Goal: Information Seeking & Learning: Learn about a topic

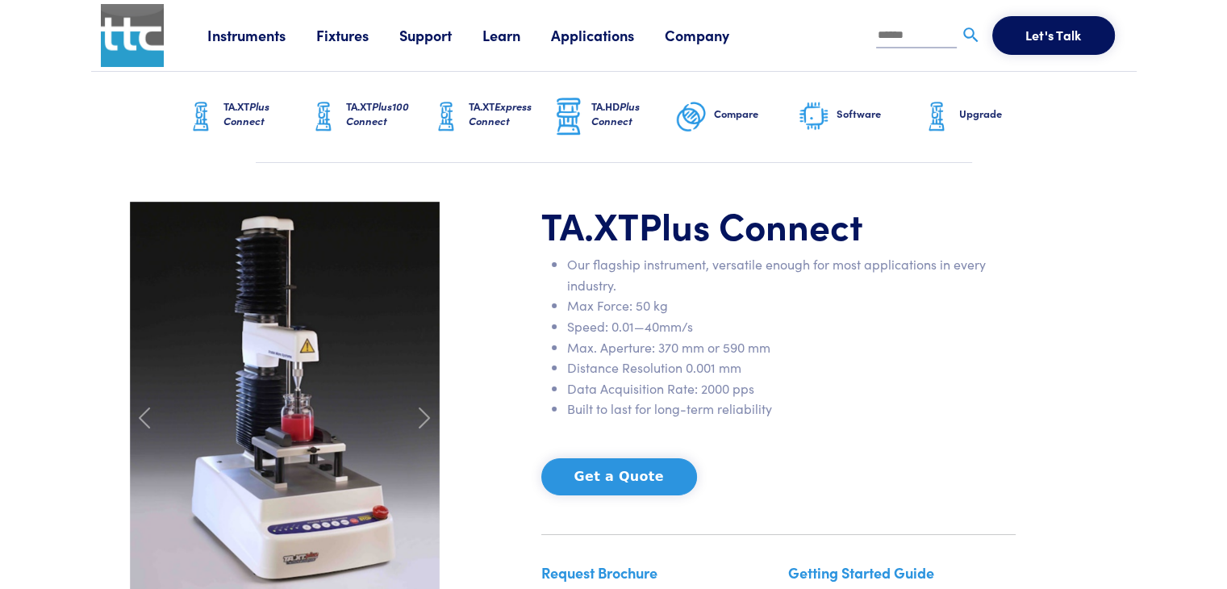
scroll to position [161, 0]
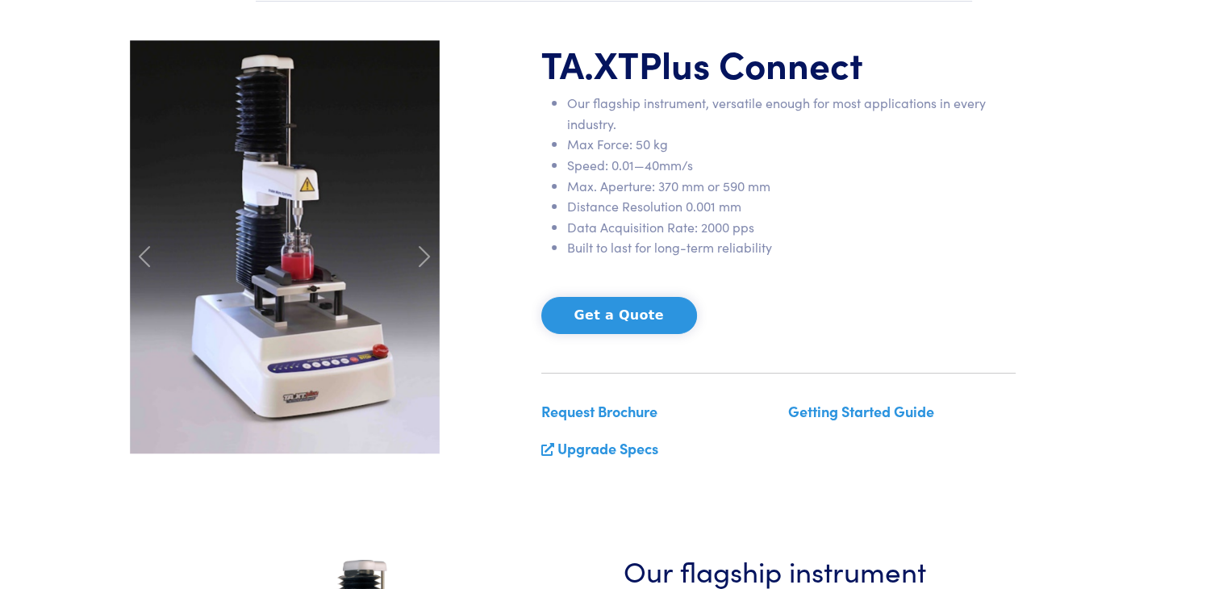
drag, startPoint x: 707, startPoint y: 407, endPoint x: 694, endPoint y: 403, distance: 13.5
drag, startPoint x: 1136, startPoint y: 165, endPoint x: 1156, endPoint y: 1, distance: 165.8
click at [1136, 165] on section "TA.XT Plus Connect Our flagship instrument, versatile enough for most applicati…" at bounding box center [613, 257] width 1045 height 511
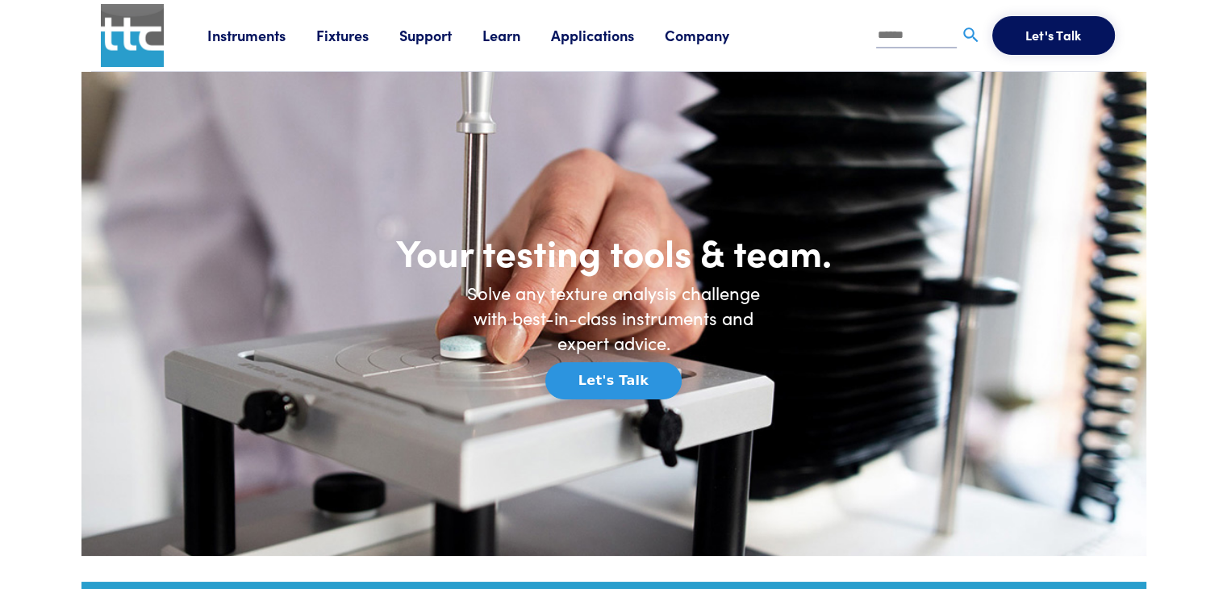
click at [232, 39] on link "Instruments" at bounding box center [261, 35] width 109 height 20
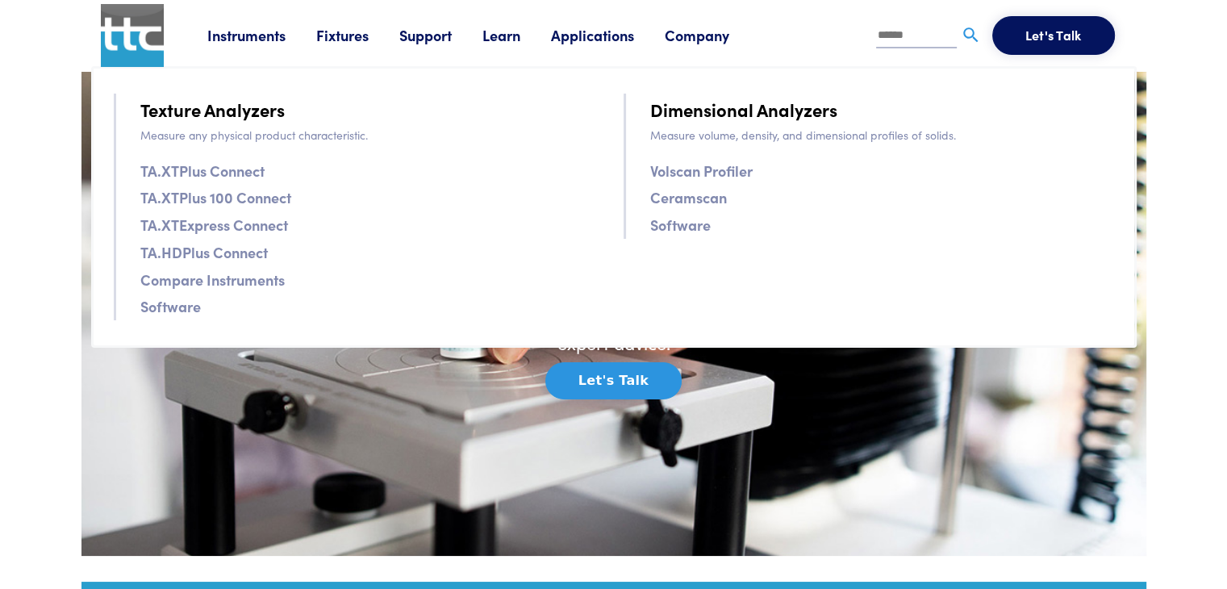
click at [610, 46] on li "Applications Application Studies How to use our products to achieve specific re…" at bounding box center [608, 35] width 114 height 24
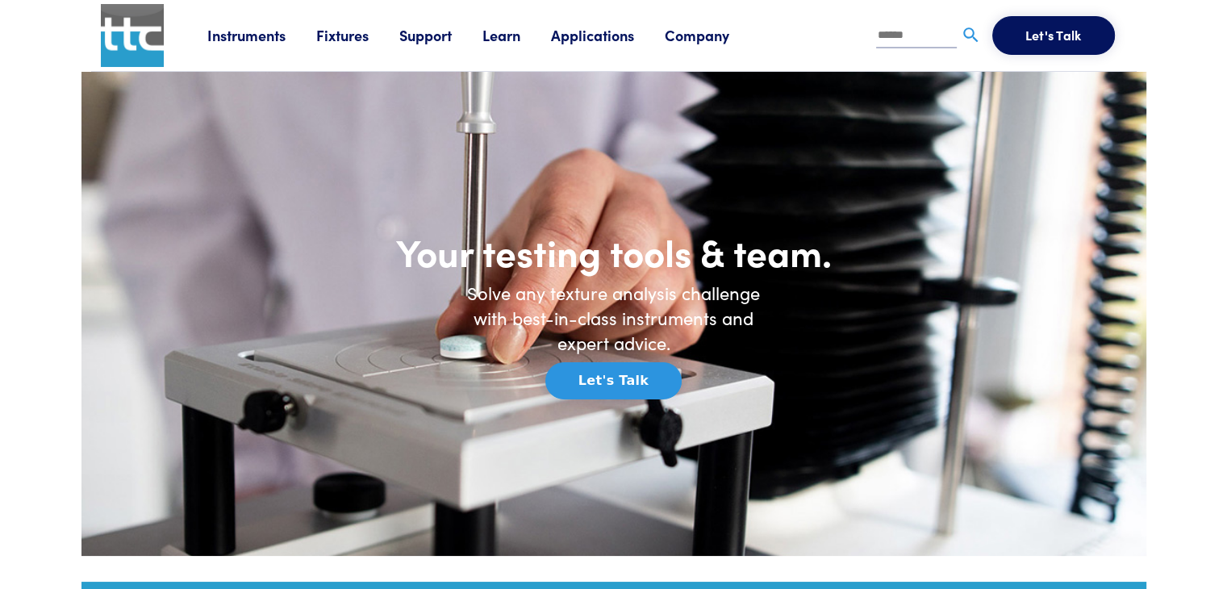
click at [610, 46] on li "Applications Application Studies How to use our products to achieve specific re…" at bounding box center [608, 35] width 114 height 24
click at [610, 40] on link "Applications" at bounding box center [608, 35] width 114 height 20
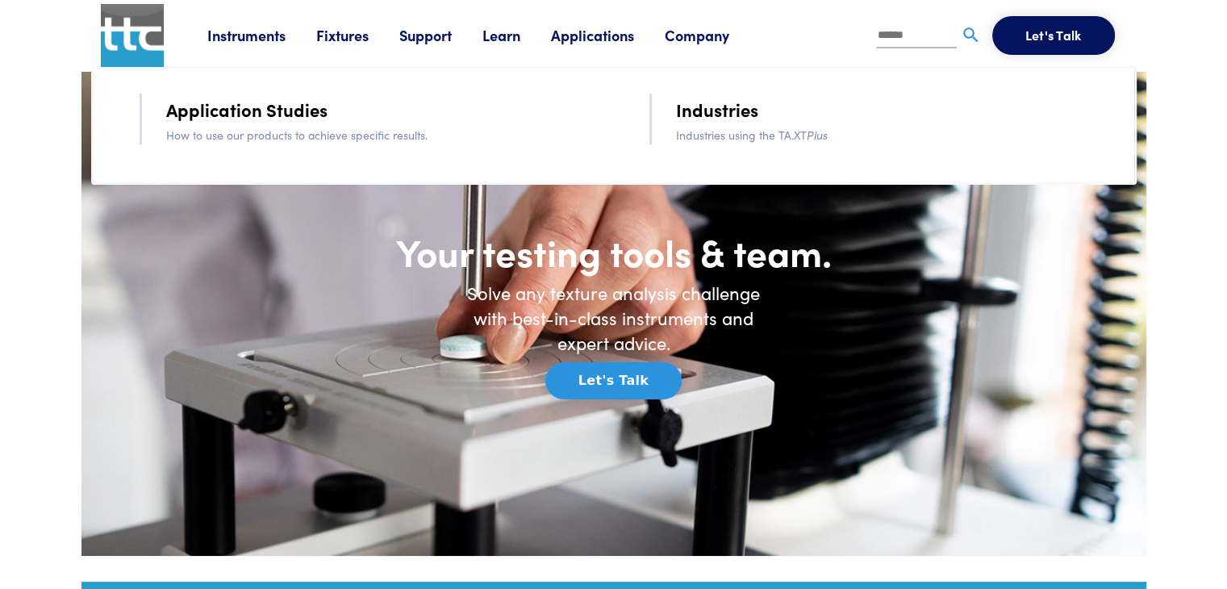
click at [210, 29] on link "Instruments" at bounding box center [261, 35] width 109 height 20
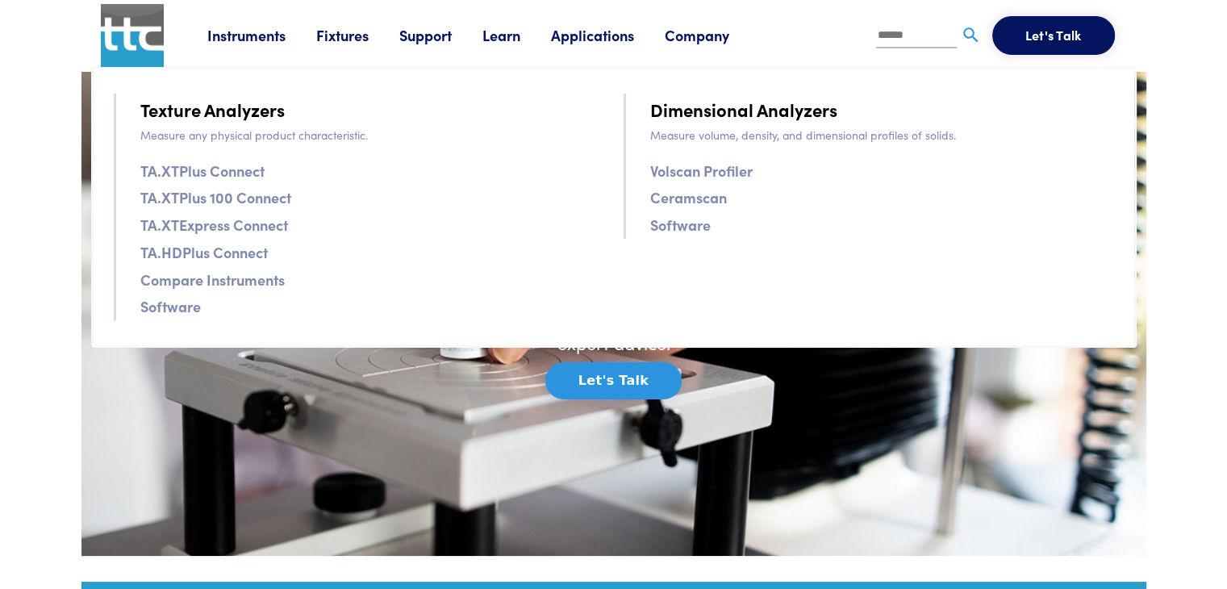
click at [177, 304] on link "Software" at bounding box center [170, 305] width 60 height 23
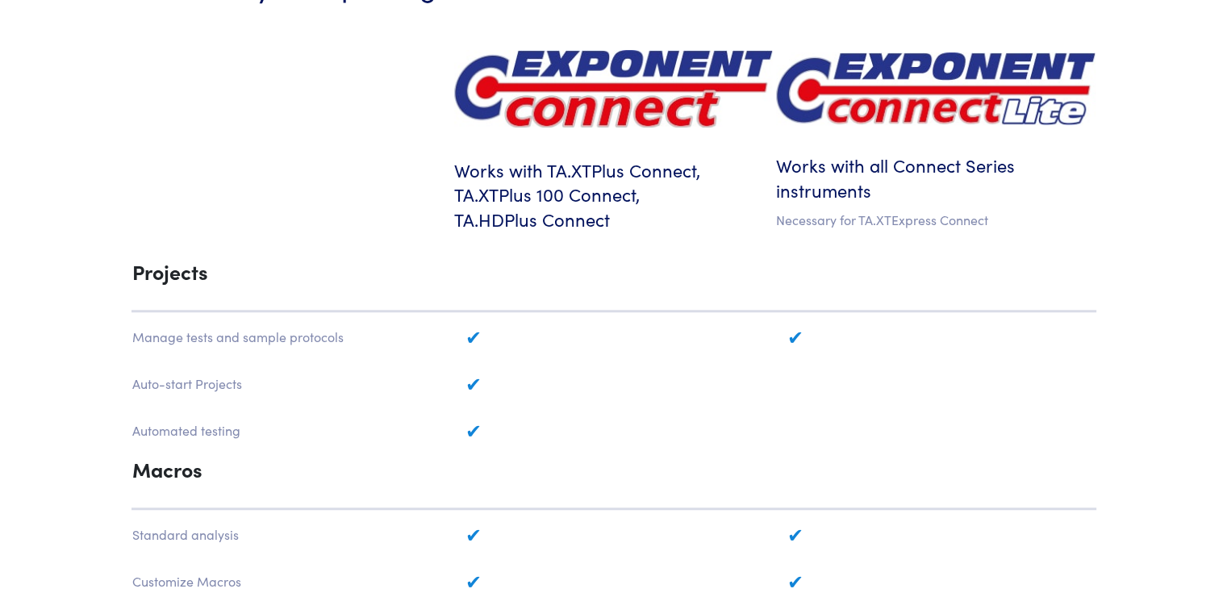
scroll to position [1291, 0]
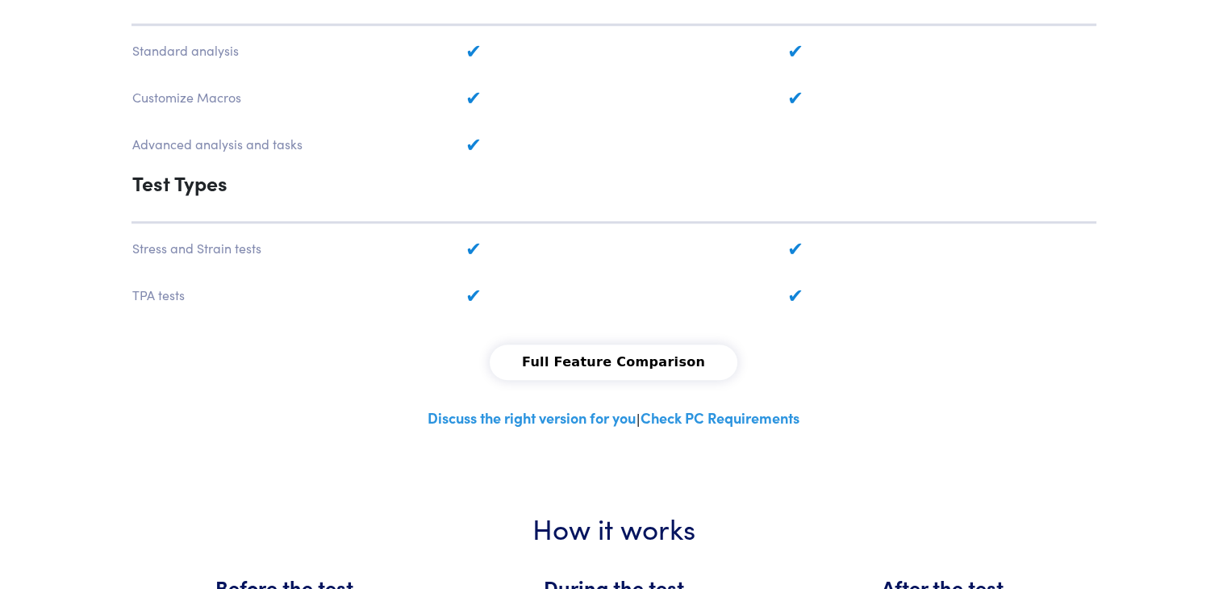
click at [674, 417] on link "Check PC Requirements" at bounding box center [719, 417] width 159 height 20
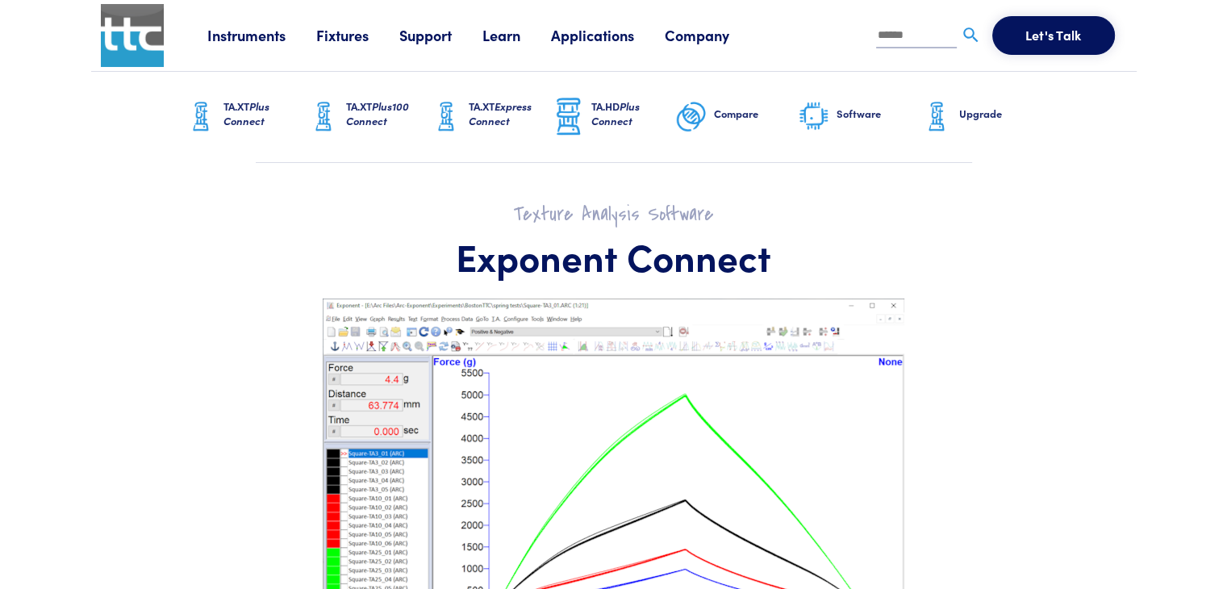
drag, startPoint x: 525, startPoint y: 339, endPoint x: 513, endPoint y: 332, distance: 13.7
click at [836, 115] on h6 "Software" at bounding box center [878, 113] width 84 height 15
click at [226, 113] on span "Plus Connect" at bounding box center [246, 113] width 46 height 30
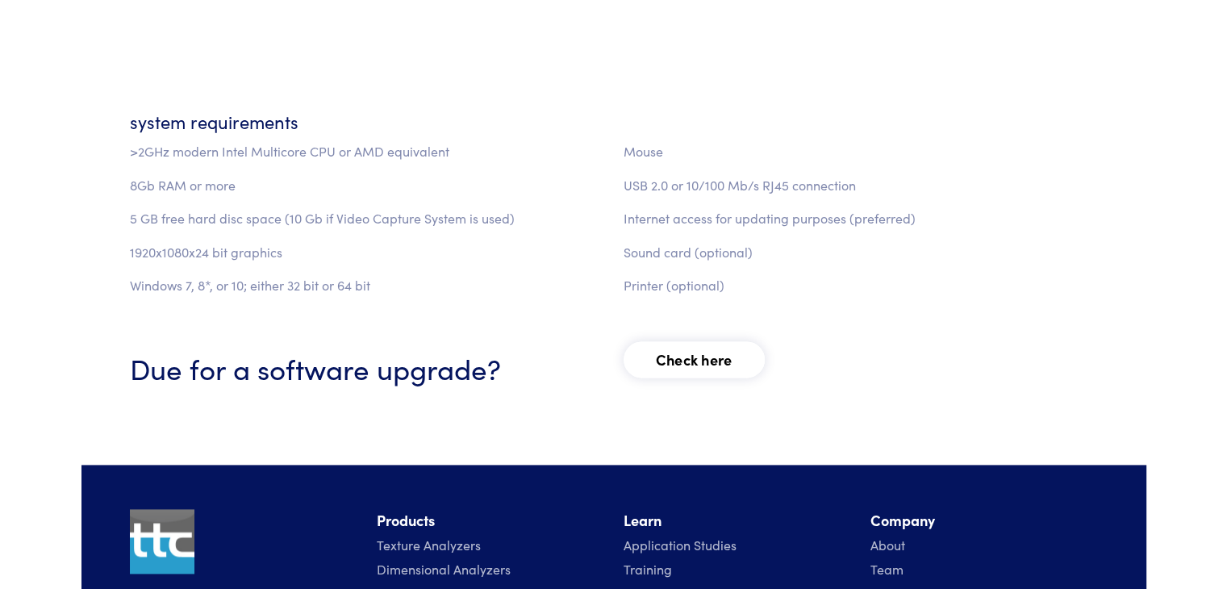
scroll to position [2097, 0]
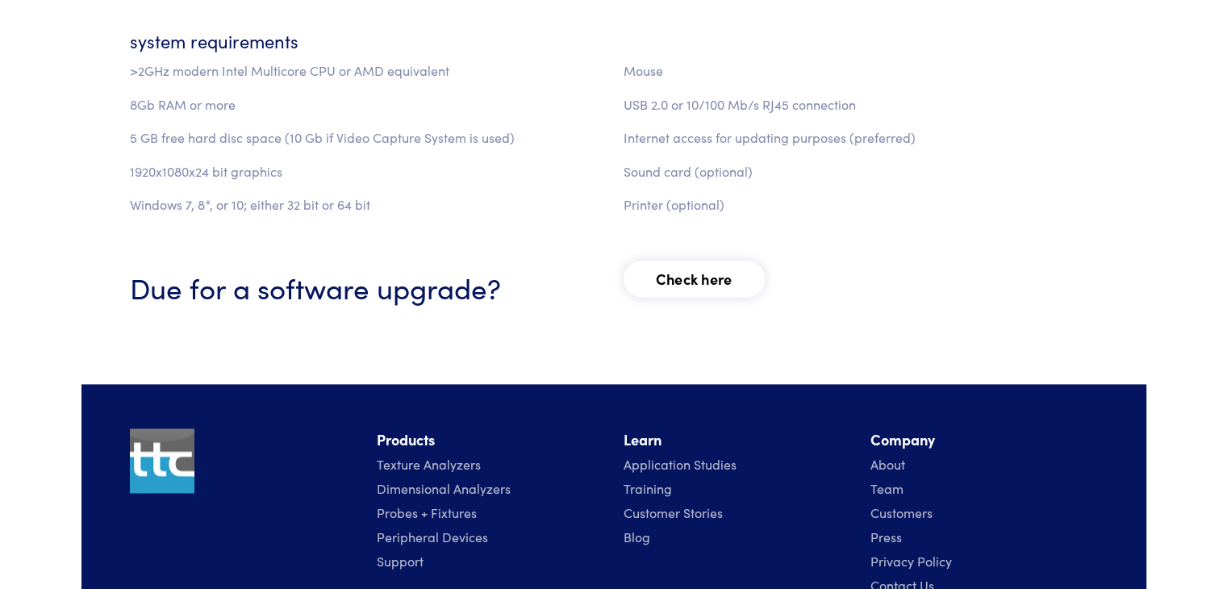
click at [715, 277] on link "Check here" at bounding box center [693, 279] width 141 height 36
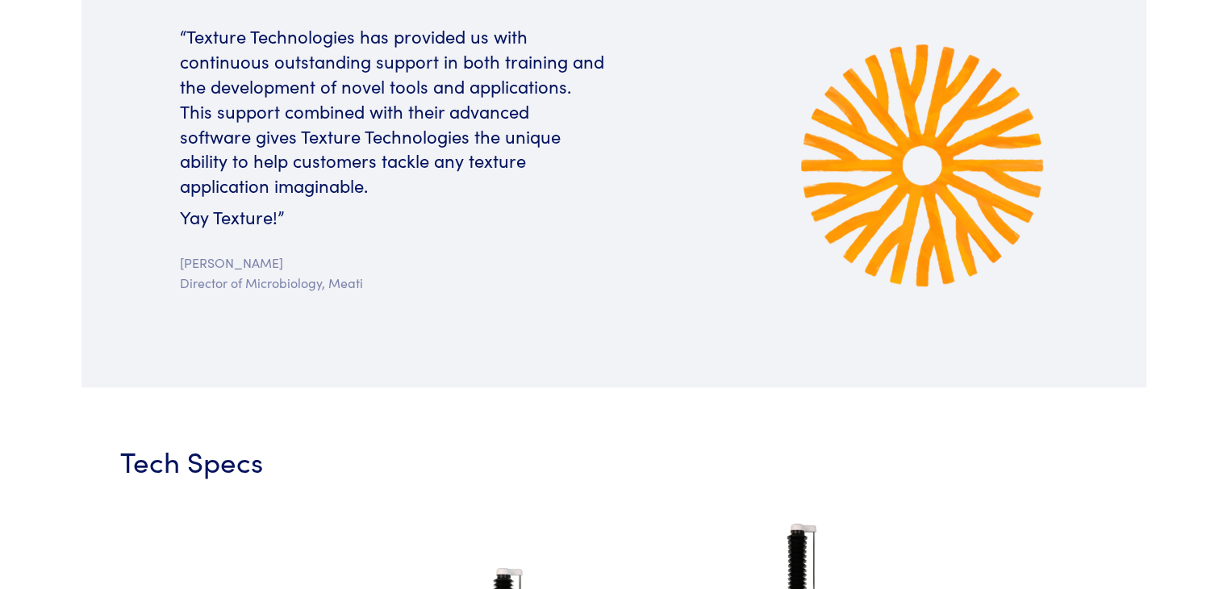
scroll to position [2420, 0]
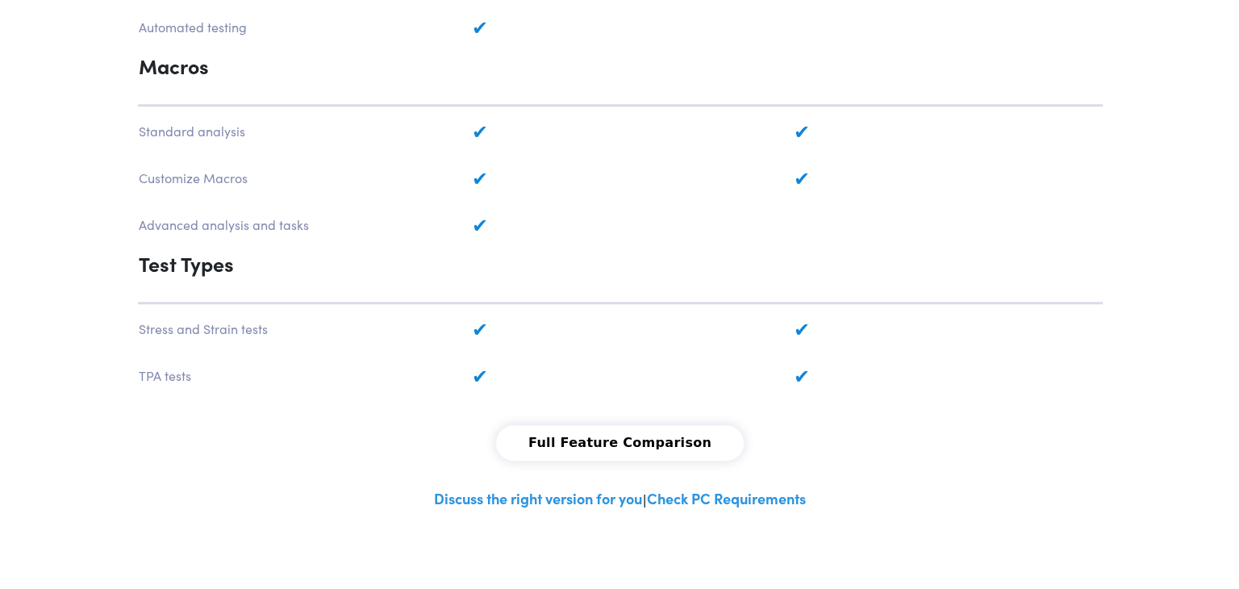
scroll to position [1371, 0]
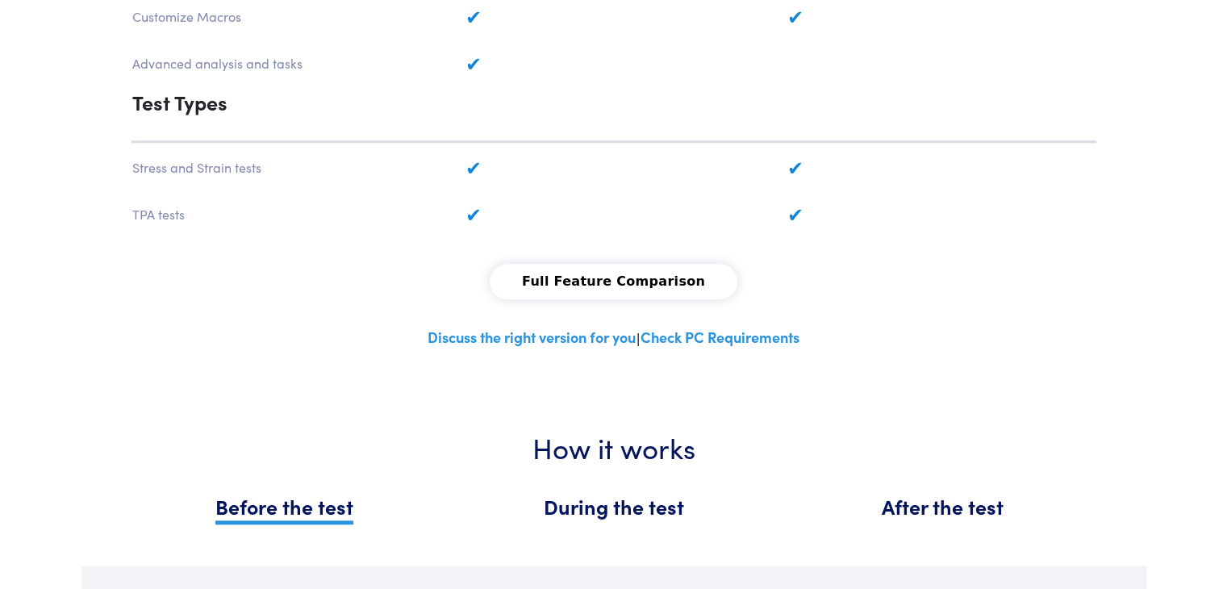
click at [603, 328] on link "Discuss the right version for you" at bounding box center [531, 337] width 208 height 20
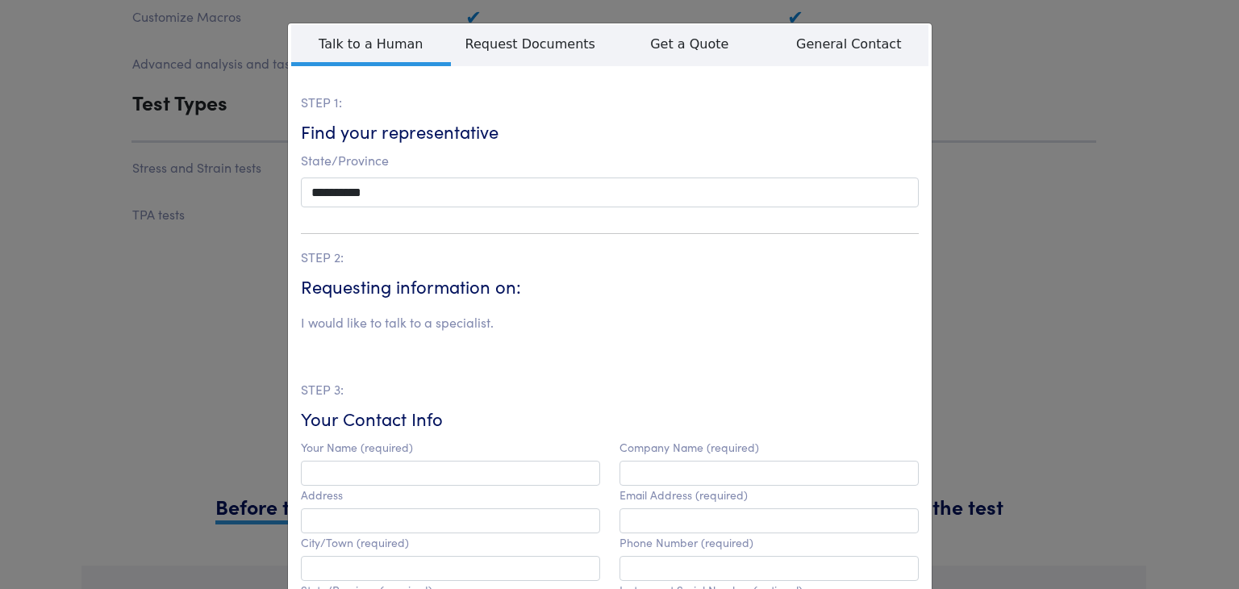
scroll to position [81, 0]
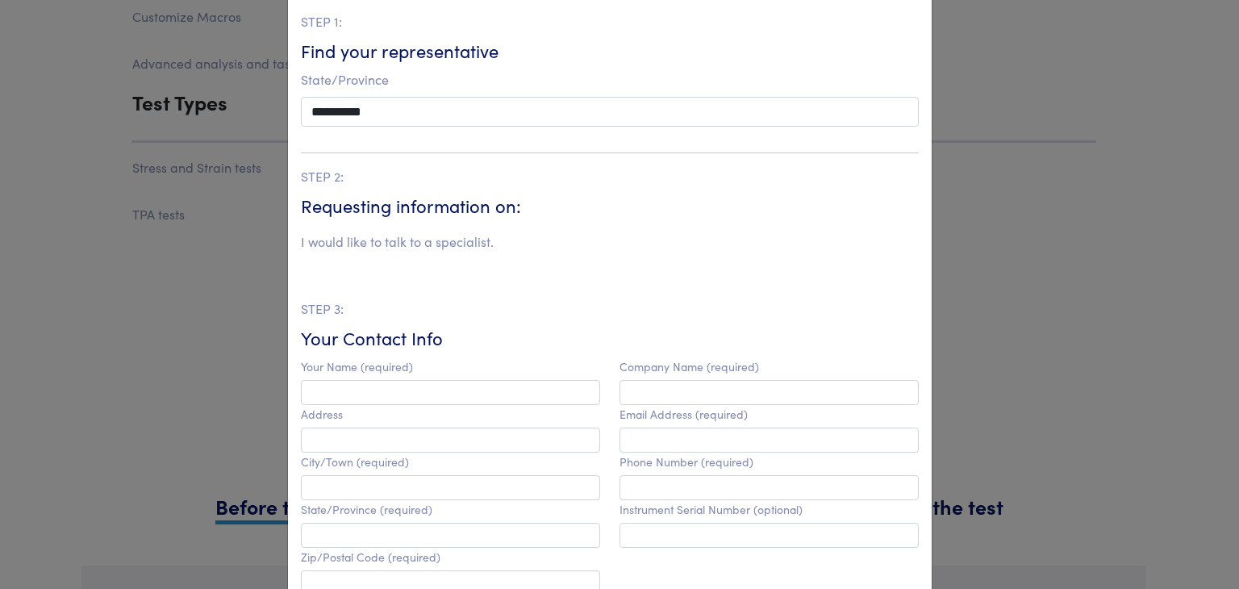
click at [527, 130] on fieldset "**********" at bounding box center [610, 449] width 618 height 986
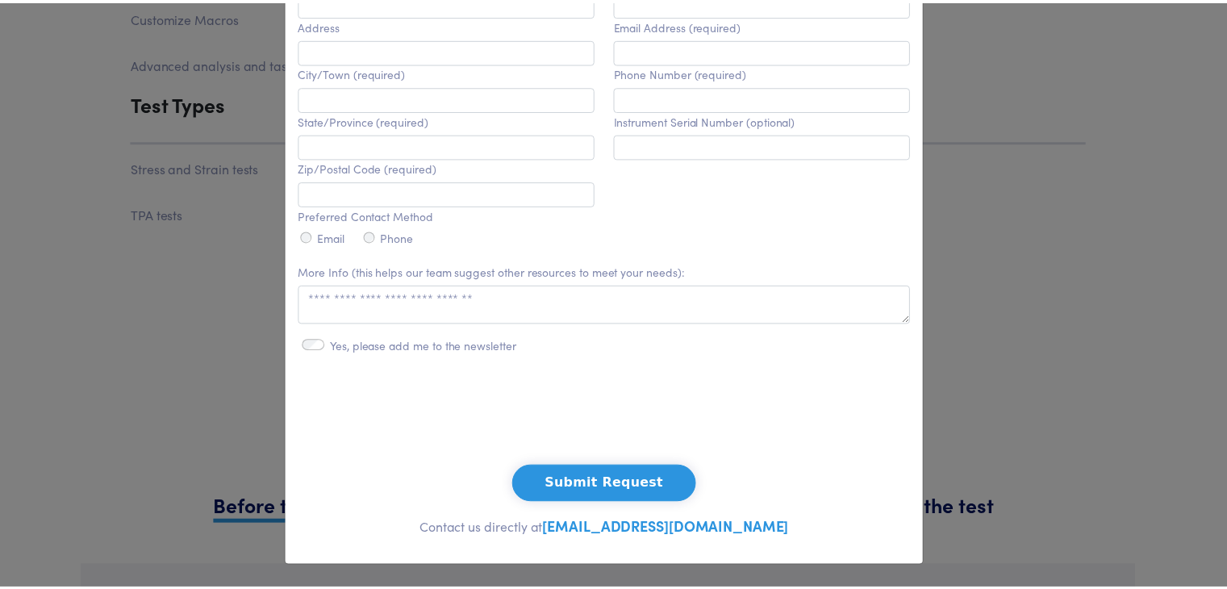
scroll to position [0, 0]
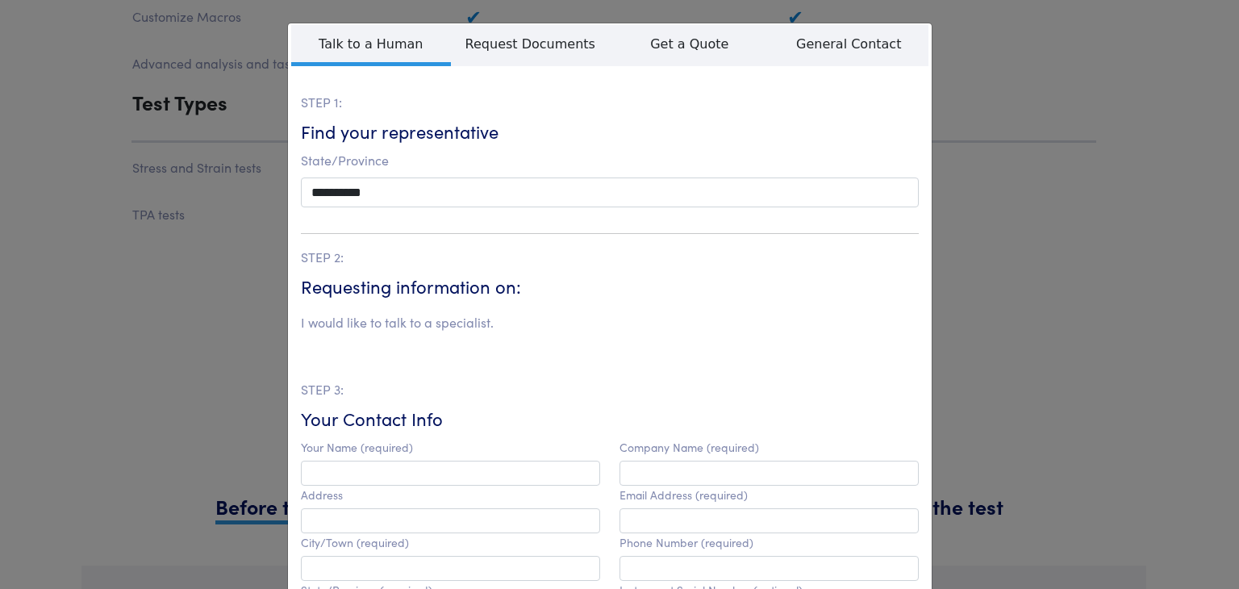
click at [999, 191] on div "**********" at bounding box center [619, 294] width 1239 height 589
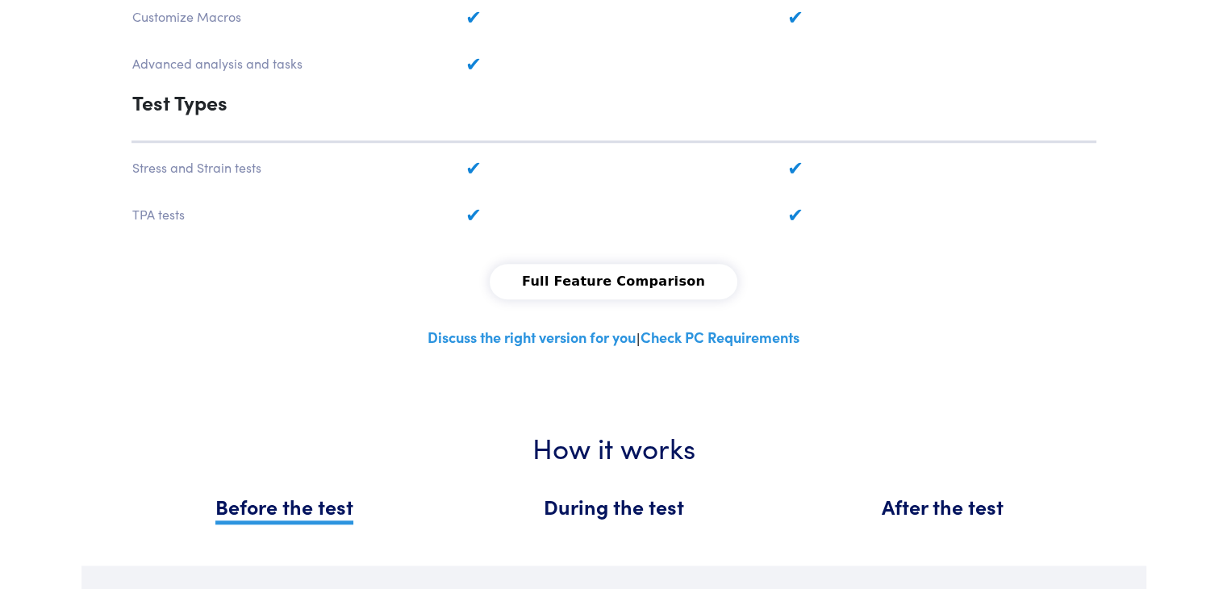
scroll to position [1533, 0]
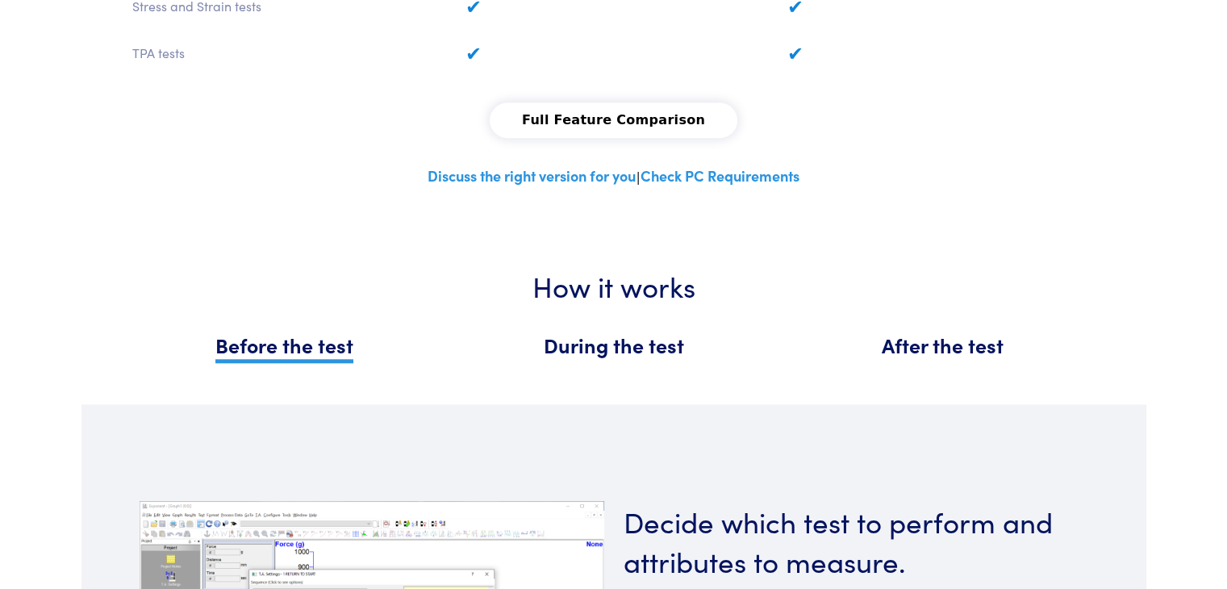
click at [599, 343] on span "During the test" at bounding box center [614, 345] width 140 height 28
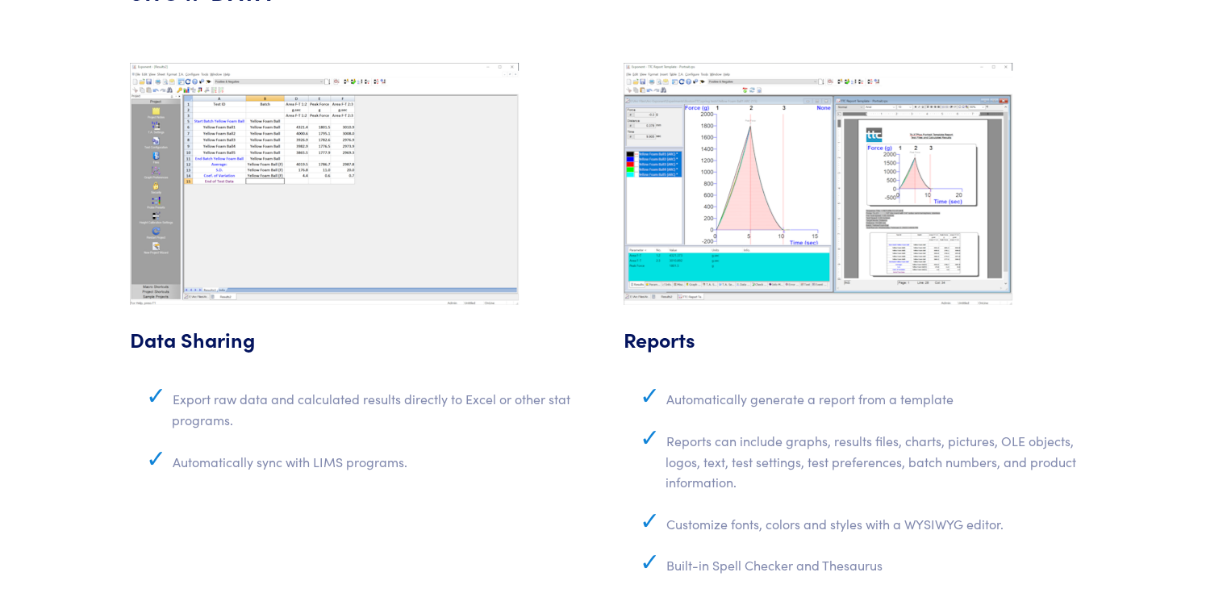
scroll to position [5330, 0]
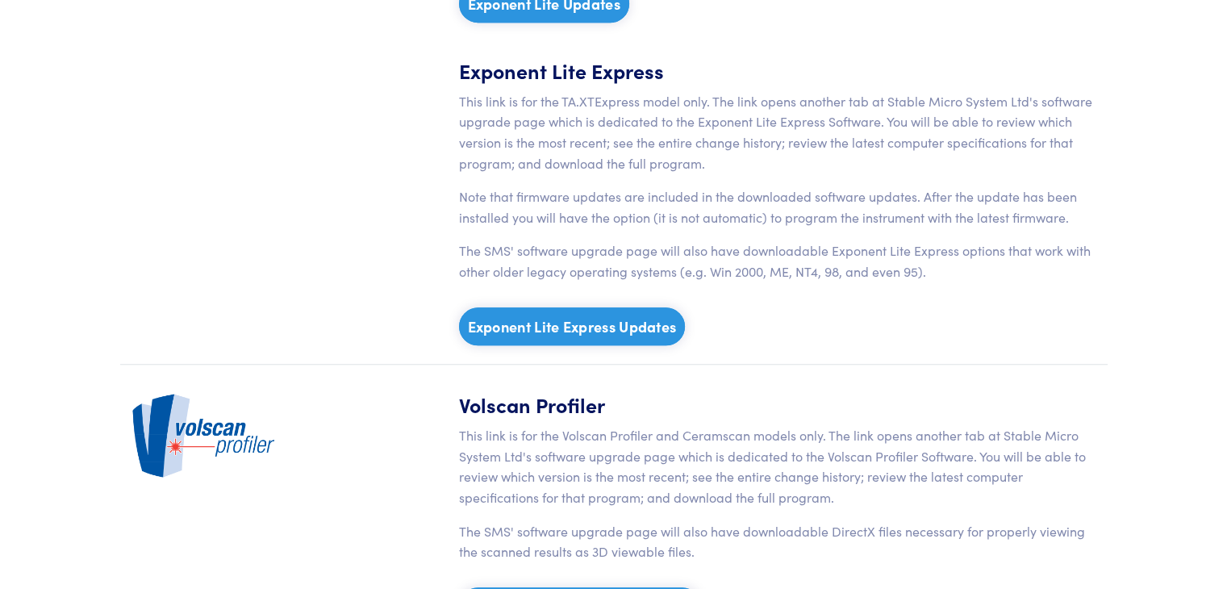
scroll to position [565, 0]
